Goal: Manage account settings

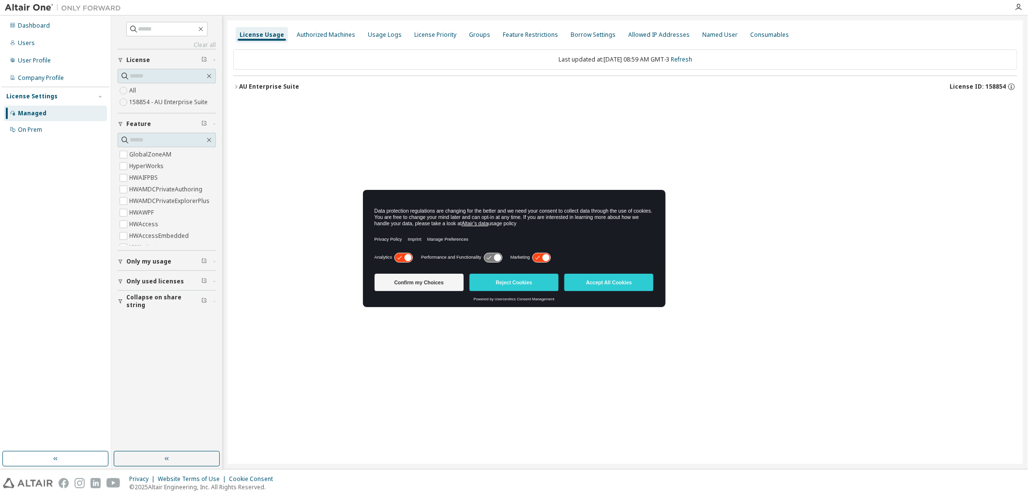
click at [543, 258] on icon at bounding box center [541, 257] width 18 height 9
click at [444, 289] on button "Confirm my Choices" at bounding box center [419, 282] width 89 height 17
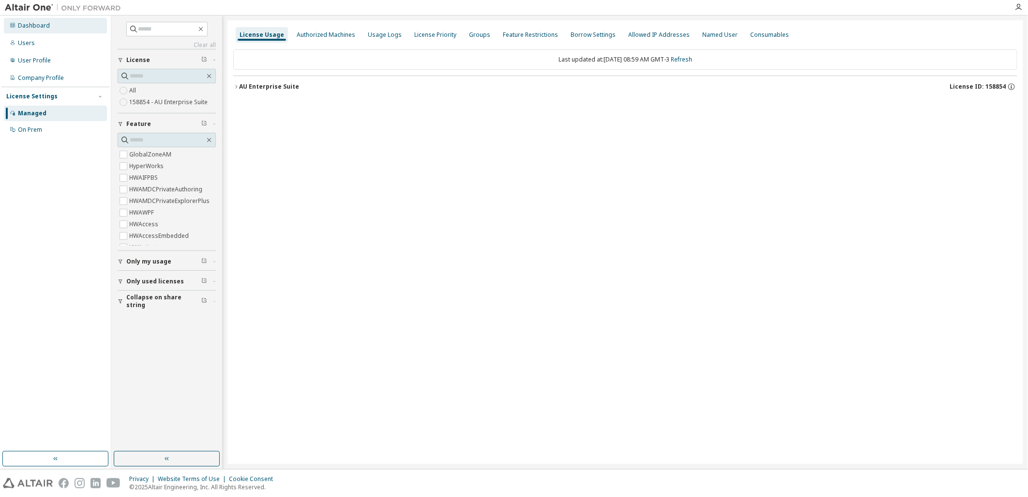
click at [45, 25] on div "Dashboard" at bounding box center [34, 26] width 32 height 8
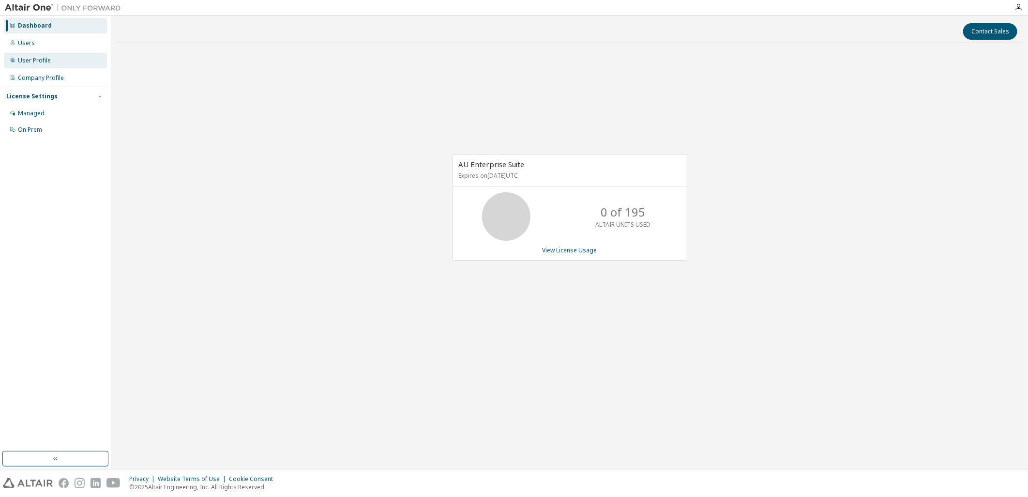
click at [41, 64] on div "User Profile" at bounding box center [55, 60] width 103 height 15
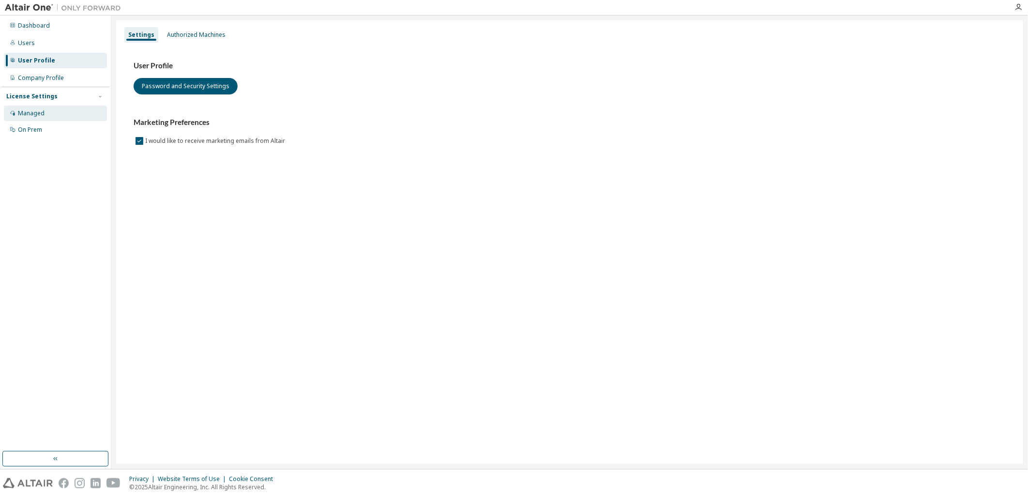
click at [26, 118] on div "Managed" at bounding box center [55, 113] width 103 height 15
